Goal: Task Accomplishment & Management: Manage account settings

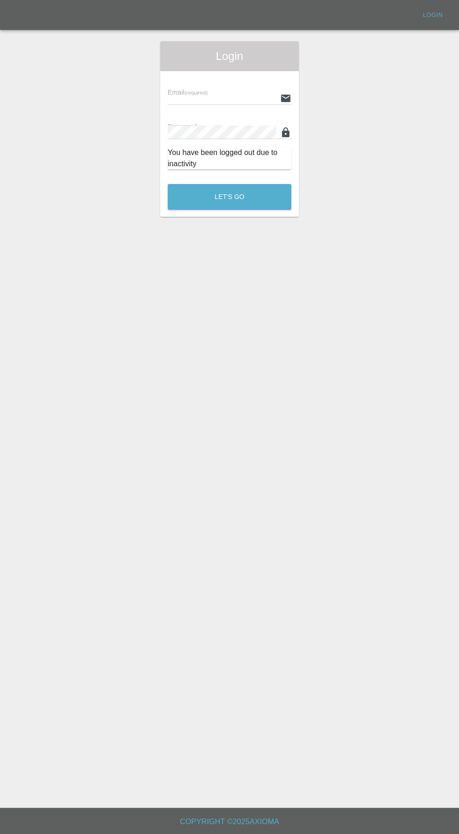
click at [182, 96] on input "text" at bounding box center [222, 98] width 109 height 14
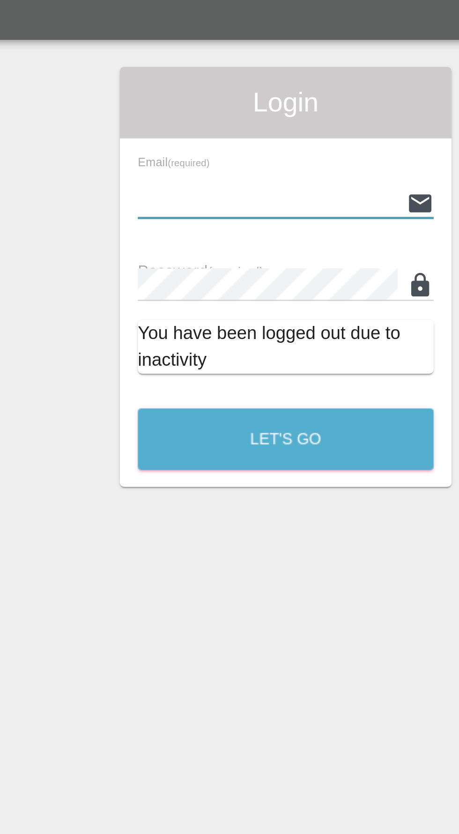
type input "[EMAIL_ADDRESS][DOMAIN_NAME]"
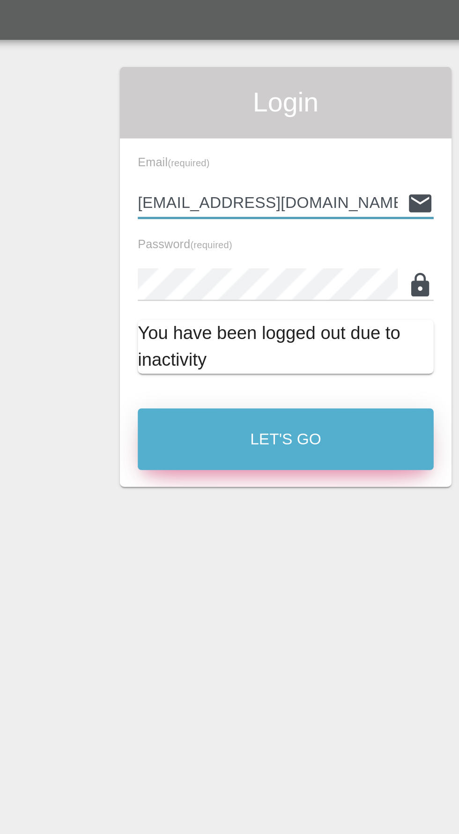
click at [250, 203] on button "Let's Go" at bounding box center [230, 197] width 124 height 26
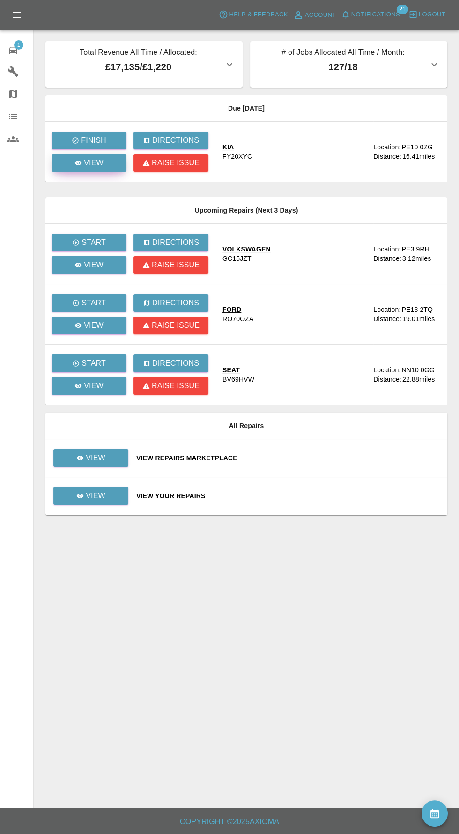
click at [84, 168] on p "View" at bounding box center [94, 162] width 20 height 11
click at [83, 459] on icon at bounding box center [79, 457] width 7 height 7
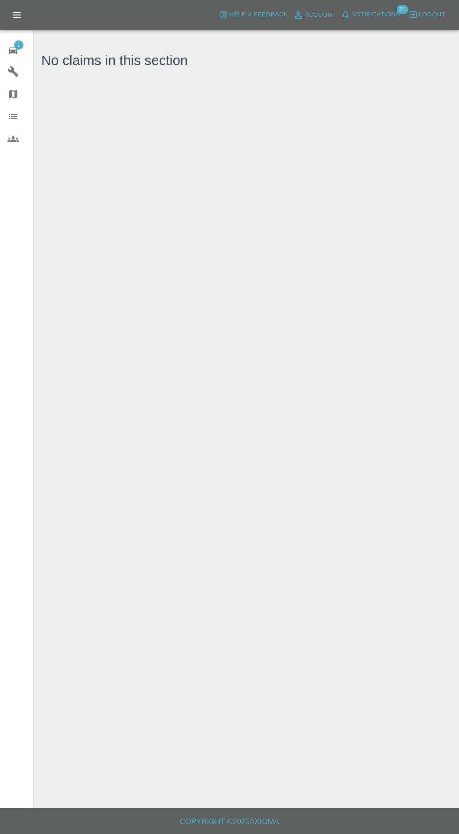
click at [375, 15] on span "Notifications" at bounding box center [375, 14] width 49 height 11
